Goal: Navigation & Orientation: Understand site structure

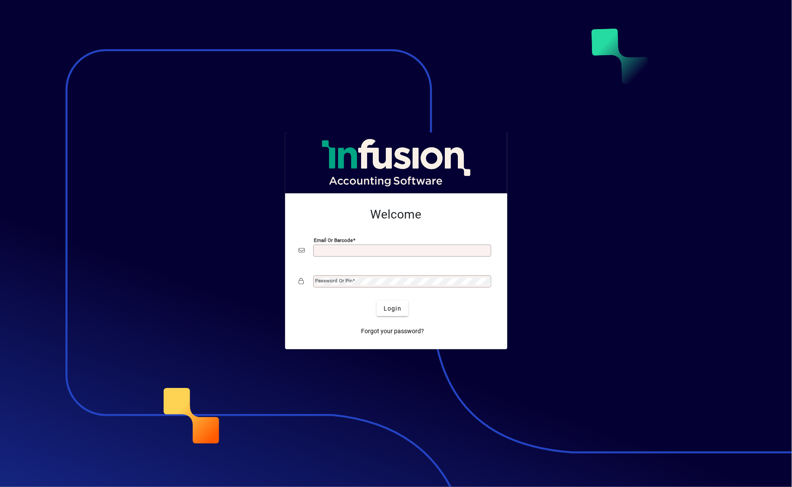
click at [382, 248] on input "Email or Barcode" at bounding box center [403, 250] width 175 height 7
type input "**********"
click at [389, 310] on span "Login" at bounding box center [393, 308] width 18 height 9
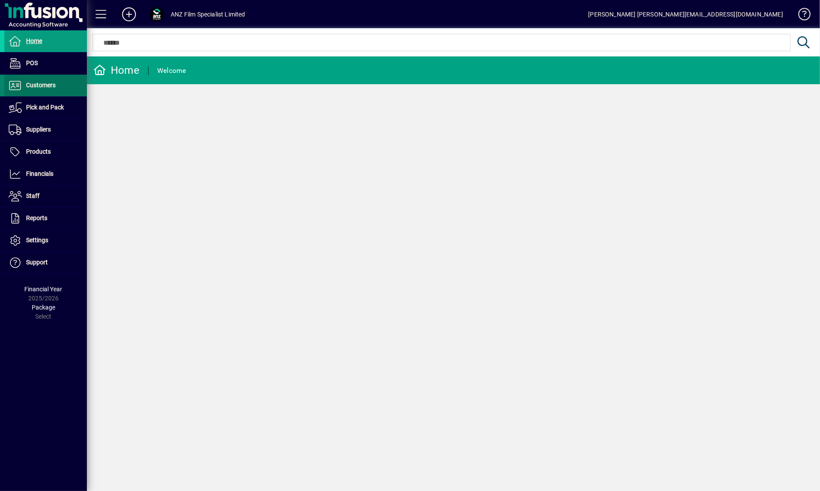
click at [40, 82] on span "Customers" at bounding box center [41, 85] width 30 height 7
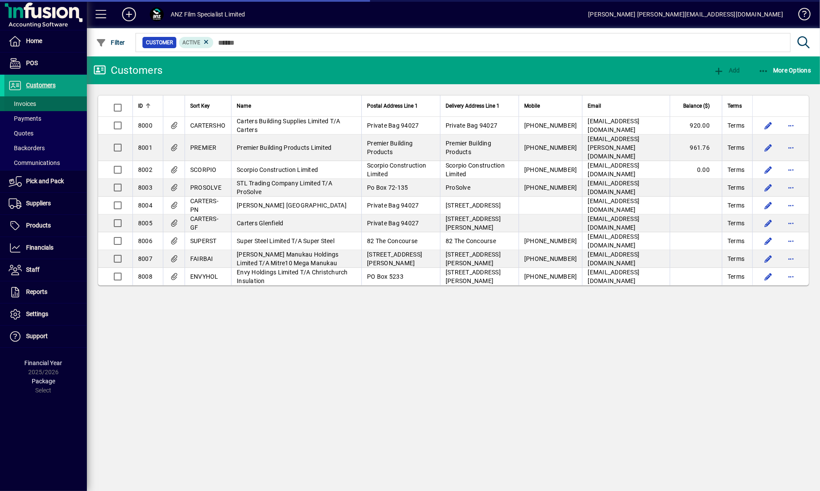
click at [33, 102] on span "Invoices" at bounding box center [22, 103] width 27 height 7
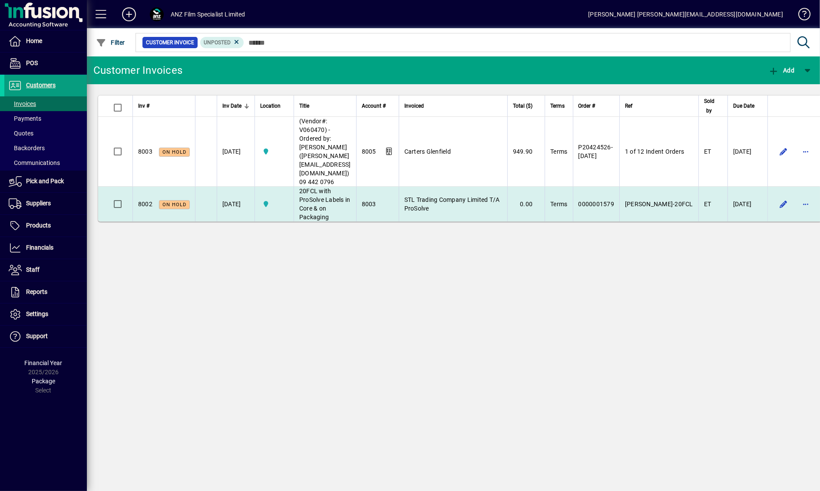
drag, startPoint x: 425, startPoint y: 341, endPoint x: 302, endPoint y: 161, distance: 218.5
click at [425, 339] on div "Customer Invoices Add Inv # Inv Date Location Title Account # Invoiced Total ($…" at bounding box center [453, 273] width 733 height 435
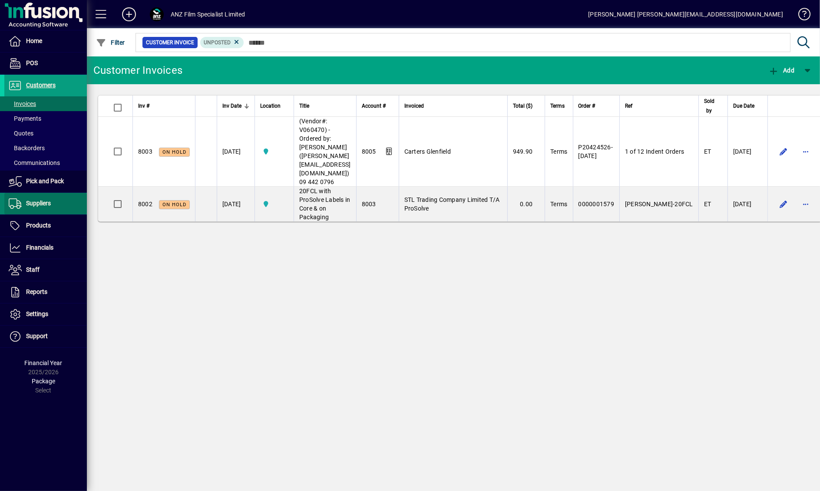
click at [50, 203] on span "Suppliers" at bounding box center [38, 203] width 25 height 7
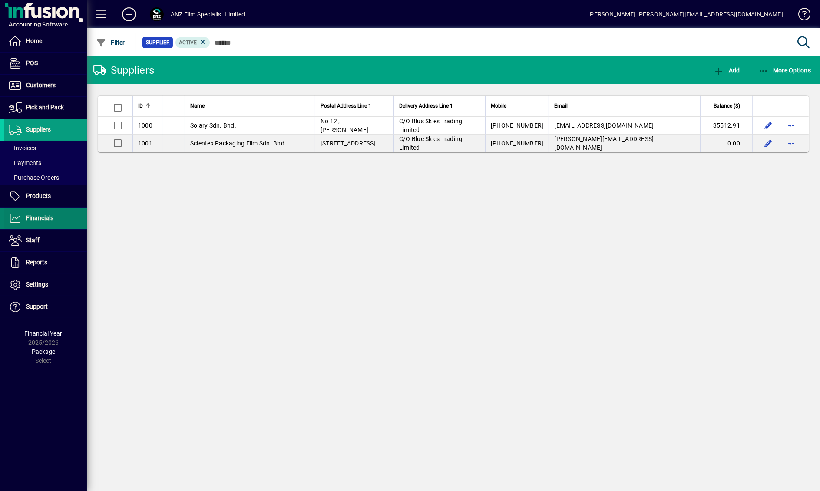
click at [47, 213] on span "Financials" at bounding box center [28, 218] width 49 height 10
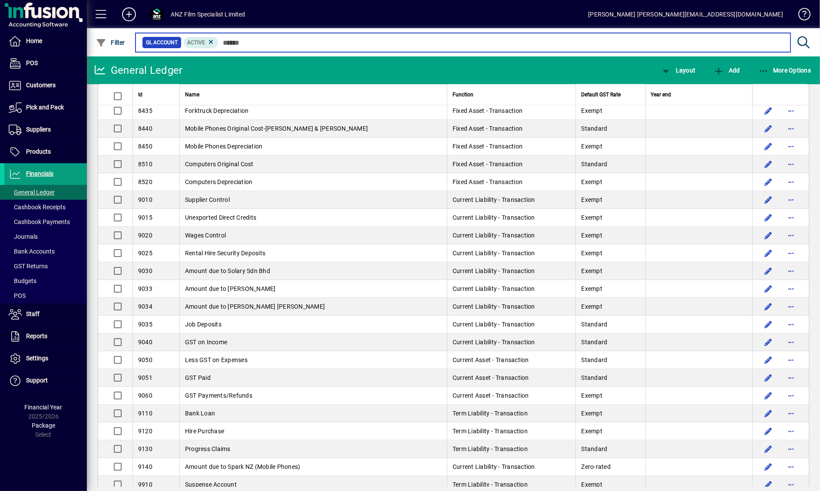
scroll to position [1806, 0]
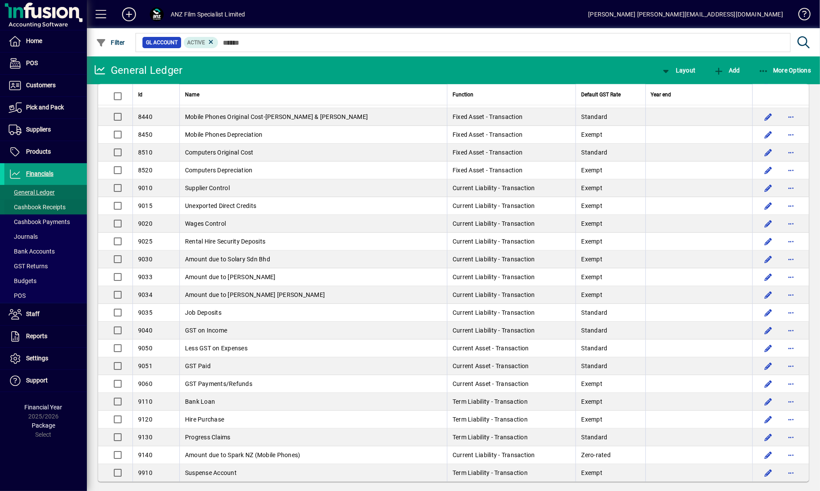
click at [62, 210] on span "Cashbook Receipts" at bounding box center [37, 207] width 57 height 7
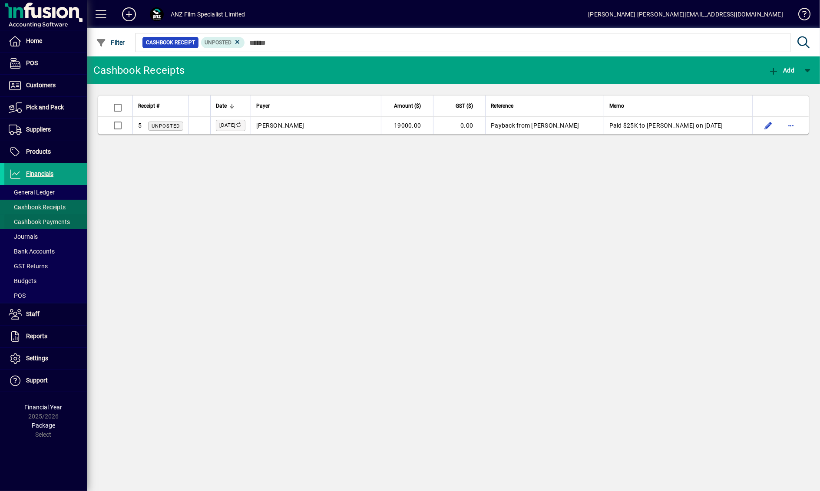
click at [54, 218] on span "Cashbook Payments" at bounding box center [39, 221] width 61 height 7
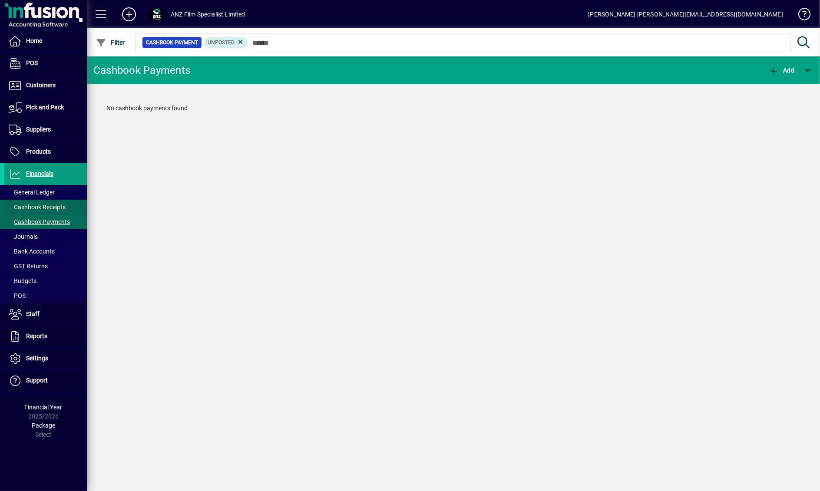
click at [57, 207] on span "Cashbook Receipts" at bounding box center [37, 207] width 57 height 7
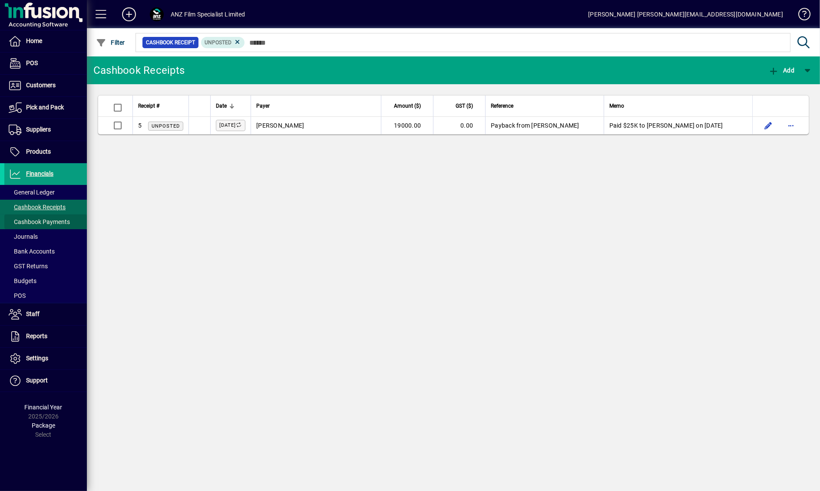
click at [46, 226] on span "Cashbook Payments" at bounding box center [37, 221] width 66 height 9
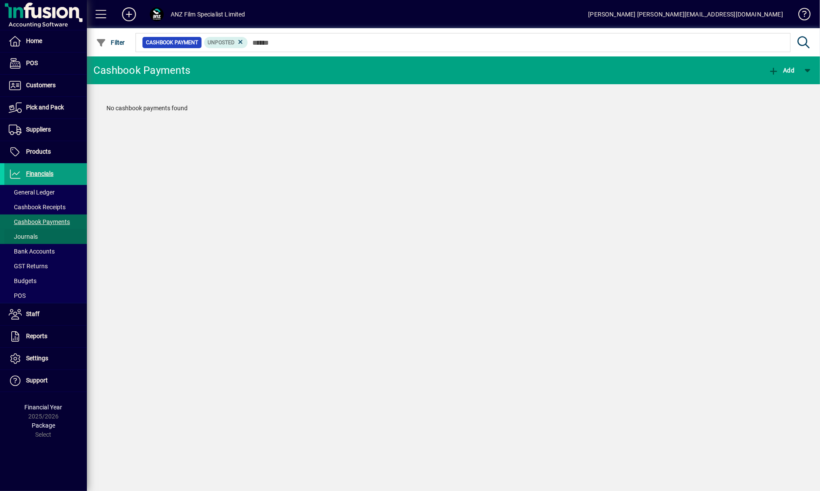
click at [33, 237] on span "Journals" at bounding box center [23, 236] width 29 height 7
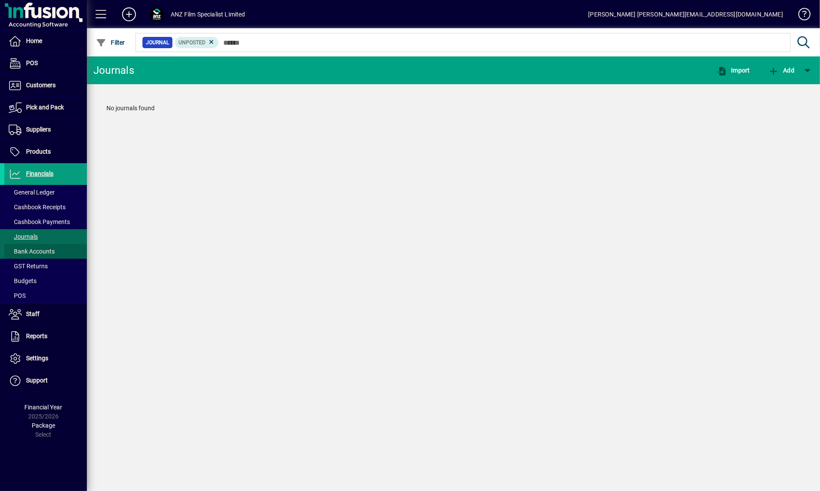
click at [33, 252] on span "Bank Accounts" at bounding box center [32, 251] width 46 height 7
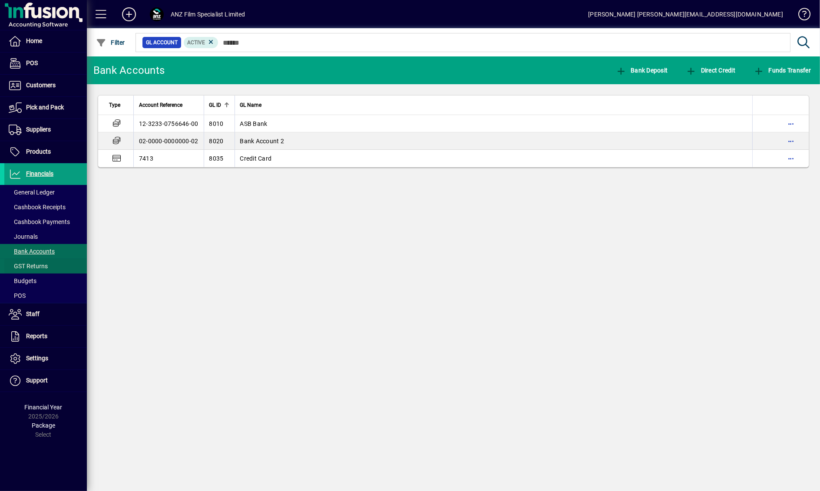
click at [30, 263] on span "GST Returns" at bounding box center [28, 266] width 39 height 7
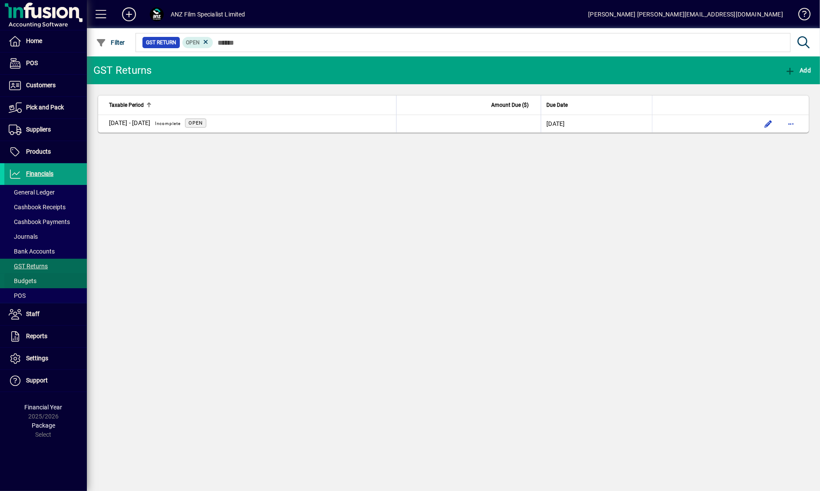
click at [26, 282] on span "Budgets" at bounding box center [23, 280] width 28 height 7
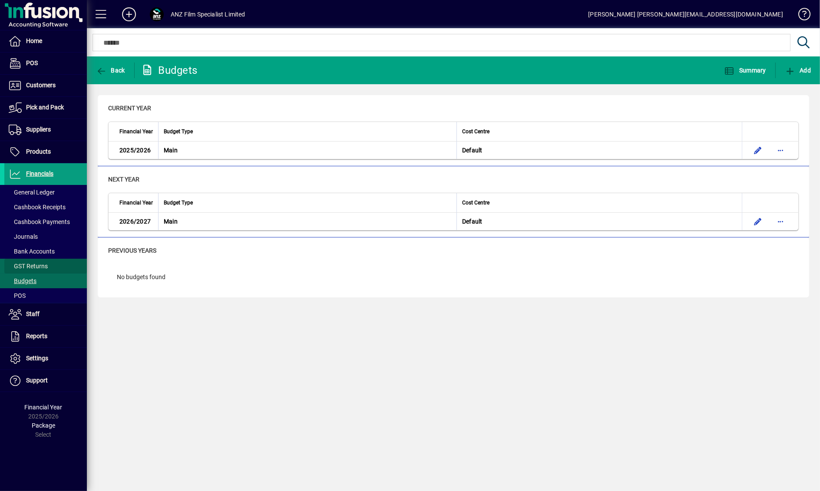
click at [37, 265] on span "GST Returns" at bounding box center [28, 266] width 39 height 7
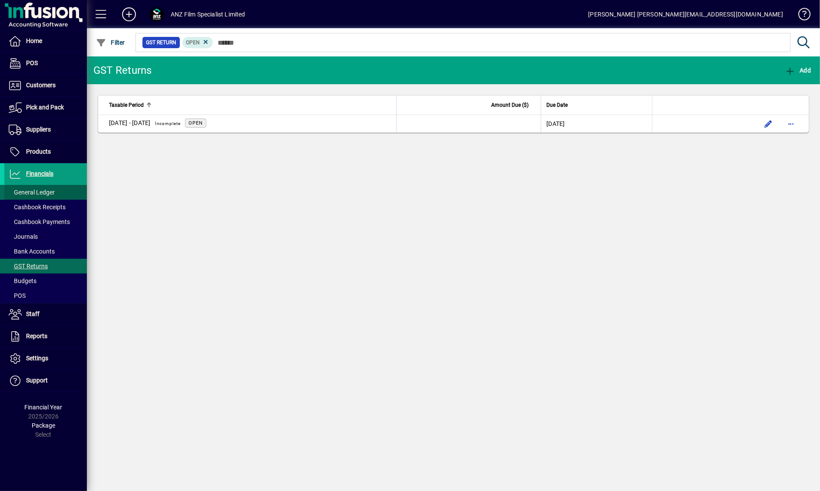
click at [52, 191] on span "General Ledger" at bounding box center [32, 192] width 46 height 7
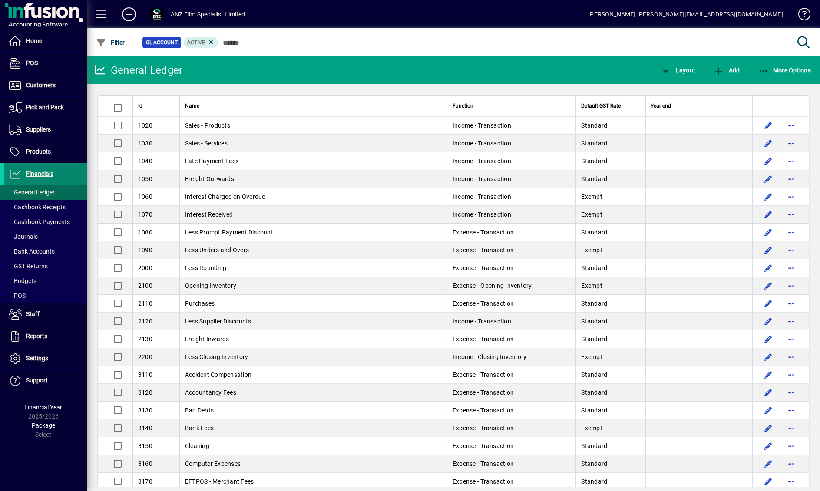
click at [56, 174] on span at bounding box center [45, 174] width 82 height 21
click at [51, 88] on span "Customers" at bounding box center [41, 85] width 30 height 7
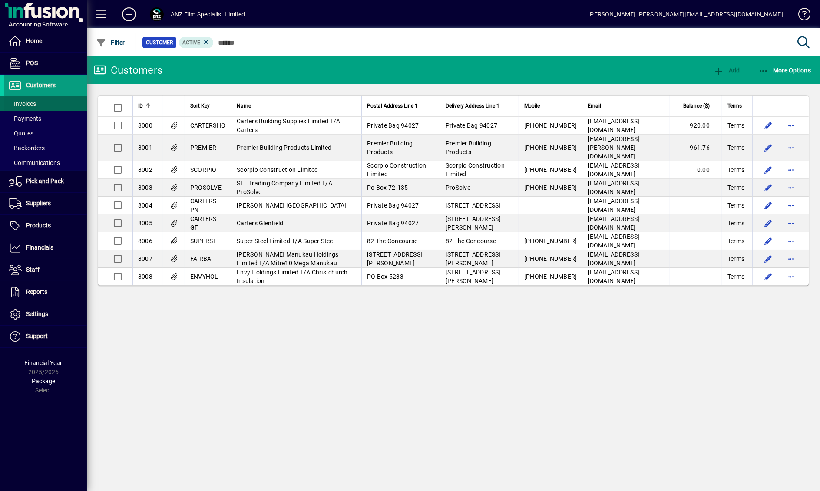
click at [35, 105] on span "Invoices" at bounding box center [22, 103] width 27 height 7
